Goal: Entertainment & Leisure: Consume media (video, audio)

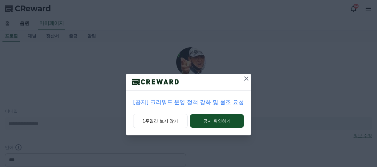
select select "**********"
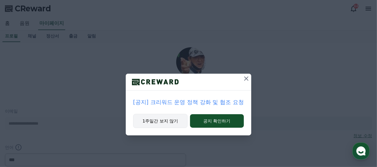
click at [167, 120] on button "1주일간 보지 않기" at bounding box center [160, 121] width 54 height 14
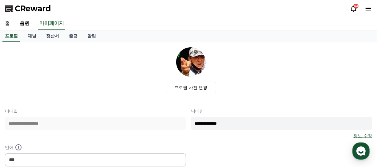
click at [143, 91] on div "프로필 사진 변경" at bounding box center [191, 70] width 362 height 46
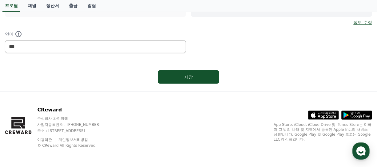
scroll to position [52, 0]
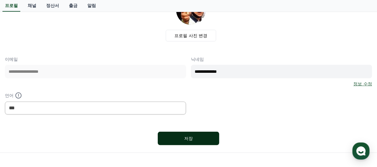
click at [183, 134] on button "저장" at bounding box center [188, 139] width 61 height 14
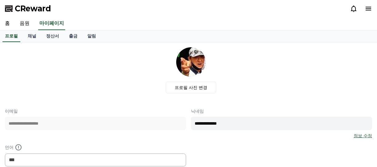
select select "**********"
click at [26, 23] on link "음원" at bounding box center [25, 23] width 20 height 13
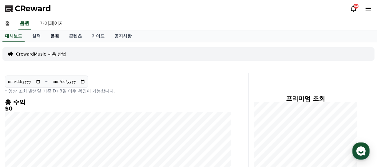
click at [55, 34] on link "음원" at bounding box center [54, 36] width 18 height 12
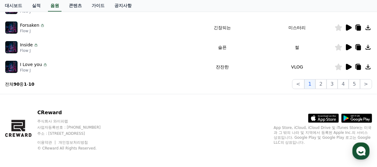
scroll to position [248, 0]
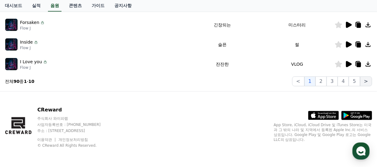
click at [366, 82] on button ">" at bounding box center [366, 82] width 12 height 10
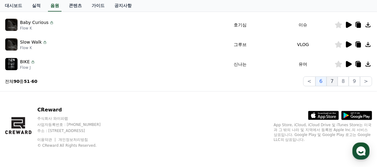
click at [333, 80] on button "7" at bounding box center [331, 82] width 11 height 10
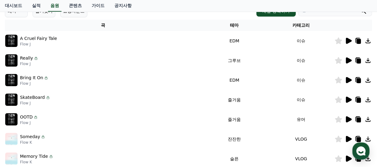
scroll to position [64, 0]
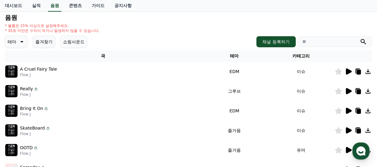
click at [348, 73] on icon at bounding box center [349, 72] width 6 height 6
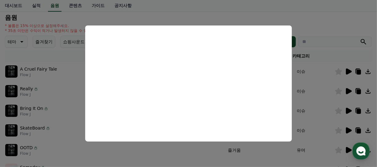
click at [323, 41] on button "close modal" at bounding box center [188, 83] width 377 height 167
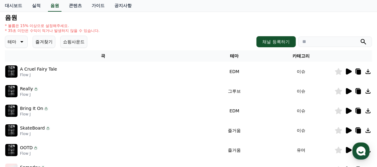
click at [347, 92] on icon at bounding box center [349, 91] width 6 height 6
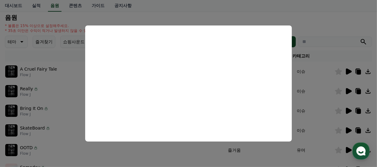
click at [320, 102] on button "close modal" at bounding box center [188, 83] width 377 height 167
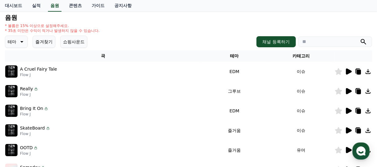
click at [348, 110] on icon at bounding box center [349, 111] width 6 height 6
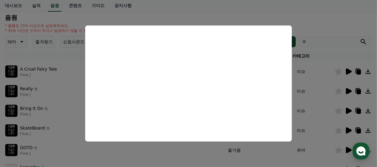
scroll to position [95, 0]
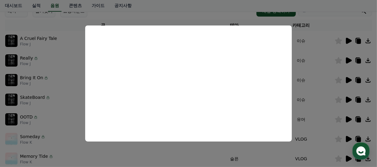
click at [312, 87] on button "close modal" at bounding box center [188, 83] width 377 height 167
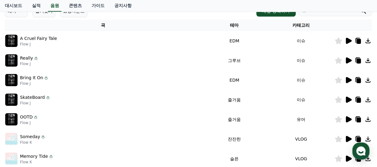
click at [347, 99] on icon at bounding box center [349, 100] width 6 height 6
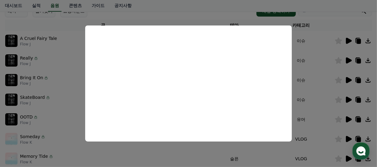
click at [325, 97] on button "close modal" at bounding box center [188, 83] width 377 height 167
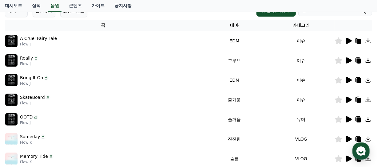
click at [369, 100] on icon at bounding box center [367, 99] width 5 height 5
click at [201, 112] on td "즐거움" at bounding box center [234, 120] width 67 height 20
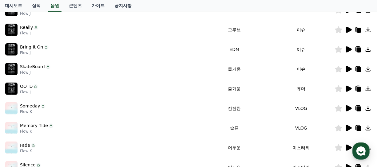
scroll to position [156, 0]
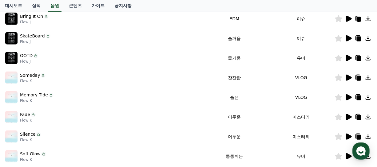
click at [348, 55] on icon at bounding box center [349, 58] width 6 height 6
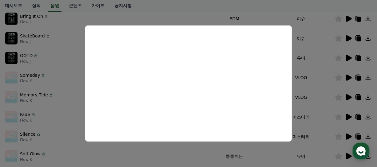
click at [321, 110] on button "close modal" at bounding box center [188, 83] width 377 height 167
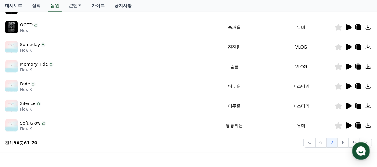
scroll to position [218, 0]
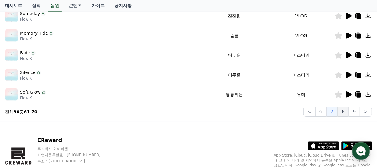
click at [346, 112] on button "8" at bounding box center [342, 112] width 11 height 10
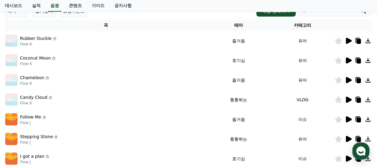
scroll to position [64, 0]
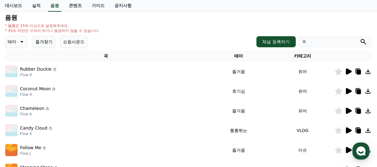
click at [349, 71] on icon at bounding box center [349, 72] width 6 height 6
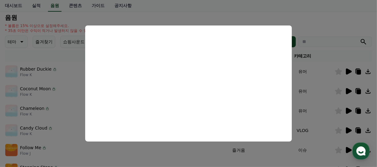
click at [324, 96] on button "close modal" at bounding box center [188, 83] width 377 height 167
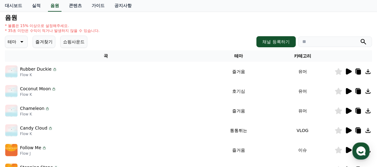
click at [347, 90] on icon at bounding box center [349, 91] width 6 height 6
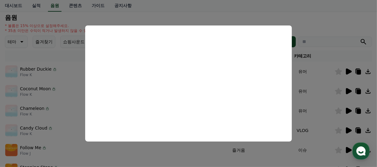
click at [322, 103] on button "close modal" at bounding box center [188, 83] width 377 height 167
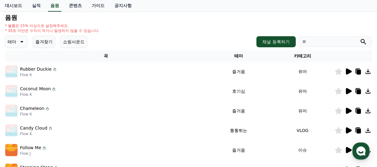
click at [348, 110] on icon at bounding box center [349, 111] width 6 height 6
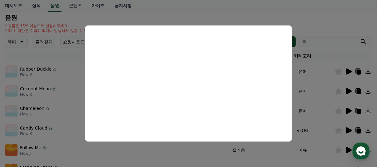
click at [320, 118] on button "close modal" at bounding box center [188, 83] width 377 height 167
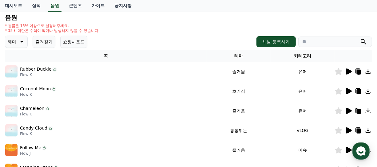
scroll to position [95, 0]
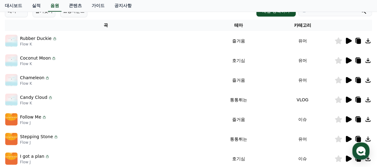
click at [348, 99] on icon at bounding box center [349, 100] width 6 height 6
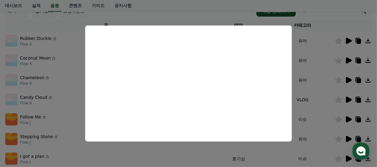
click at [315, 124] on button "close modal" at bounding box center [188, 83] width 377 height 167
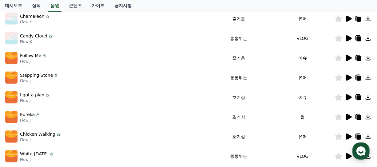
scroll to position [187, 0]
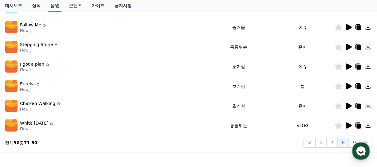
click at [347, 66] on icon at bounding box center [349, 67] width 6 height 6
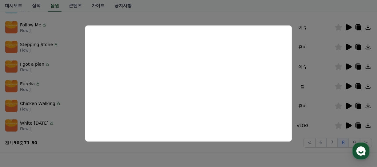
click at [320, 125] on button "close modal" at bounding box center [188, 83] width 377 height 167
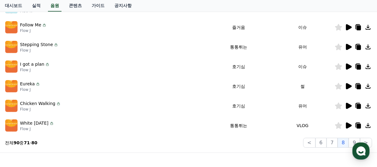
click at [348, 84] on icon at bounding box center [349, 86] width 6 height 6
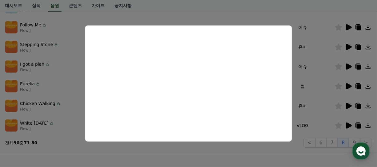
click at [240, 158] on button "close modal" at bounding box center [188, 83] width 377 height 167
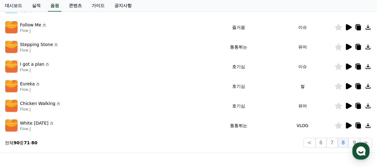
scroll to position [218, 0]
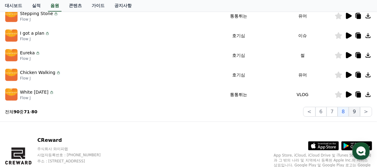
click at [357, 112] on button "9" at bounding box center [353, 112] width 11 height 10
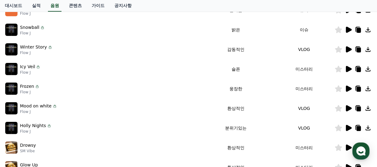
scroll to position [95, 0]
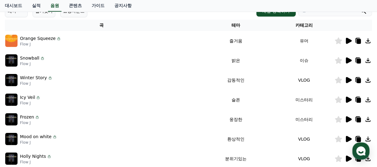
click at [348, 59] on icon at bounding box center [349, 60] width 6 height 6
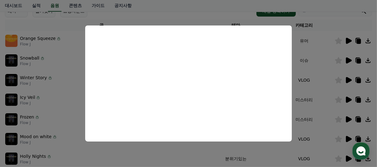
click at [324, 134] on button "close modal" at bounding box center [188, 83] width 377 height 167
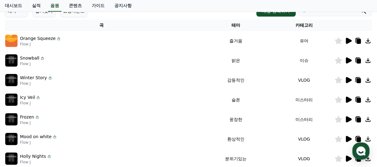
click at [348, 78] on icon at bounding box center [349, 80] width 6 height 6
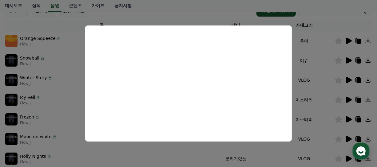
click at [323, 141] on button "close modal" at bounding box center [188, 83] width 377 height 167
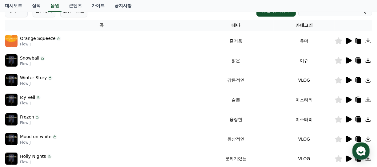
click at [349, 119] on icon at bounding box center [349, 119] width 6 height 6
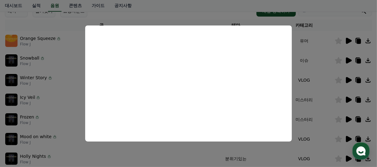
click at [330, 123] on button "close modal" at bounding box center [188, 83] width 377 height 167
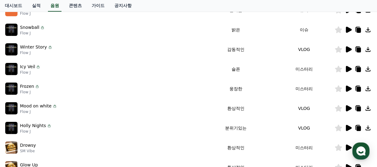
scroll to position [156, 0]
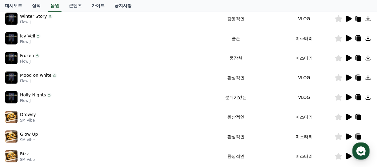
click at [346, 76] on icon at bounding box center [349, 78] width 6 height 6
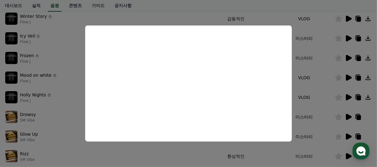
click at [196, 155] on button "close modal" at bounding box center [188, 83] width 377 height 167
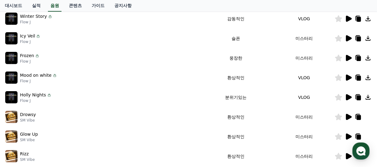
scroll to position [187, 0]
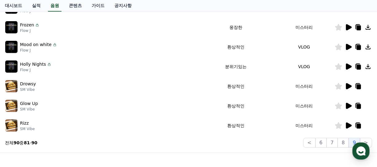
click at [348, 85] on icon at bounding box center [349, 86] width 6 height 6
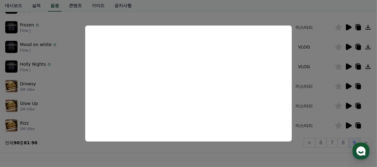
click at [294, 148] on button "close modal" at bounding box center [188, 83] width 377 height 167
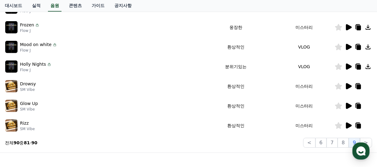
click at [348, 106] on icon at bounding box center [349, 106] width 6 height 6
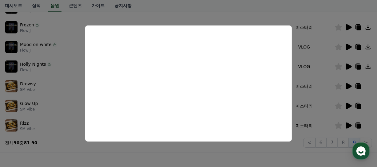
click at [206, 153] on button "close modal" at bounding box center [188, 83] width 377 height 167
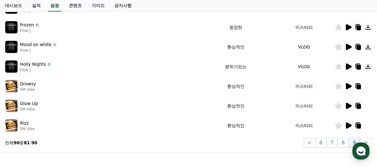
click at [348, 124] on icon at bounding box center [349, 126] width 6 height 6
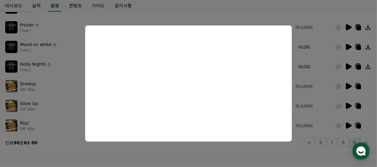
click at [266, 150] on button "close modal" at bounding box center [188, 83] width 377 height 167
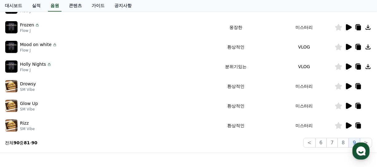
scroll to position [218, 0]
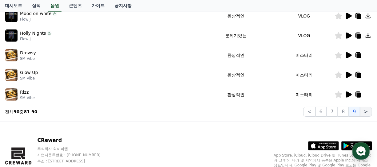
click at [367, 110] on button ">" at bounding box center [366, 112] width 12 height 10
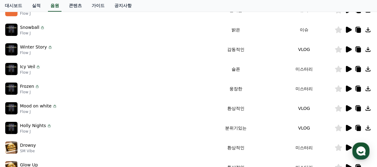
scroll to position [64, 0]
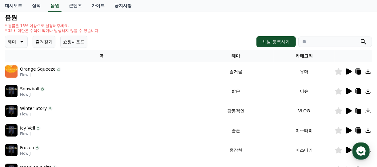
click at [206, 23] on div "* 볼륨은 15% 이상으로 설정해주세요. * 35초 미만은 수익이 적거나 발생하지 않을 수 있습니다." at bounding box center [188, 28] width 367 height 10
click at [22, 39] on icon at bounding box center [21, 41] width 7 height 7
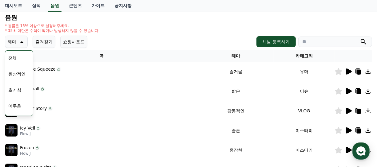
click at [18, 73] on button "환상적인" at bounding box center [17, 74] width 22 height 14
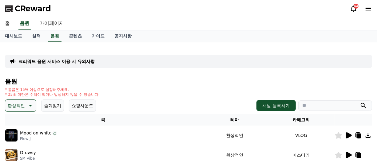
scroll to position [61, 0]
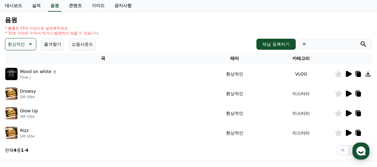
click at [346, 72] on icon at bounding box center [349, 74] width 6 height 6
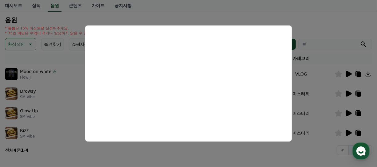
click at [334, 23] on button "close modal" at bounding box center [188, 83] width 377 height 167
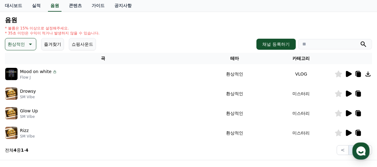
click at [82, 41] on button "쇼핑사운드" at bounding box center [82, 44] width 27 height 12
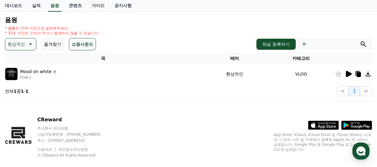
click at [347, 73] on icon at bounding box center [349, 74] width 6 height 6
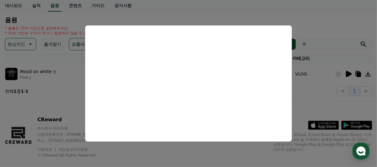
click at [312, 21] on button "close modal" at bounding box center [188, 83] width 377 height 167
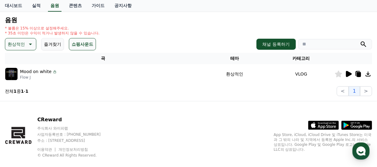
click at [312, 21] on h4 "음원" at bounding box center [188, 20] width 367 height 7
click at [183, 26] on div "* 볼륨은 15% 이상으로 설정해주세요. * 35초 미만은 수익이 적거나 발생하지 않을 수 있습니다." at bounding box center [188, 31] width 367 height 10
click at [187, 24] on div "음원 * 볼륨은 15% 이상으로 설정해주세요. * 35초 미만은 수익이 적거나 발생하지 않을 수 있습니다. 환상적인 즐겨찾기 쇼핑사운드 채널 …" at bounding box center [188, 57] width 367 height 80
click at [176, 25] on div "음원 * 볼륨은 15% 이상으로 설정해주세요. * 35초 미만은 수익이 적거나 발생하지 않을 수 있습니다. 환상적인 즐겨찾기 쇼핑사운드 채널 …" at bounding box center [188, 57] width 367 height 80
